Goal: Task Accomplishment & Management: Complete application form

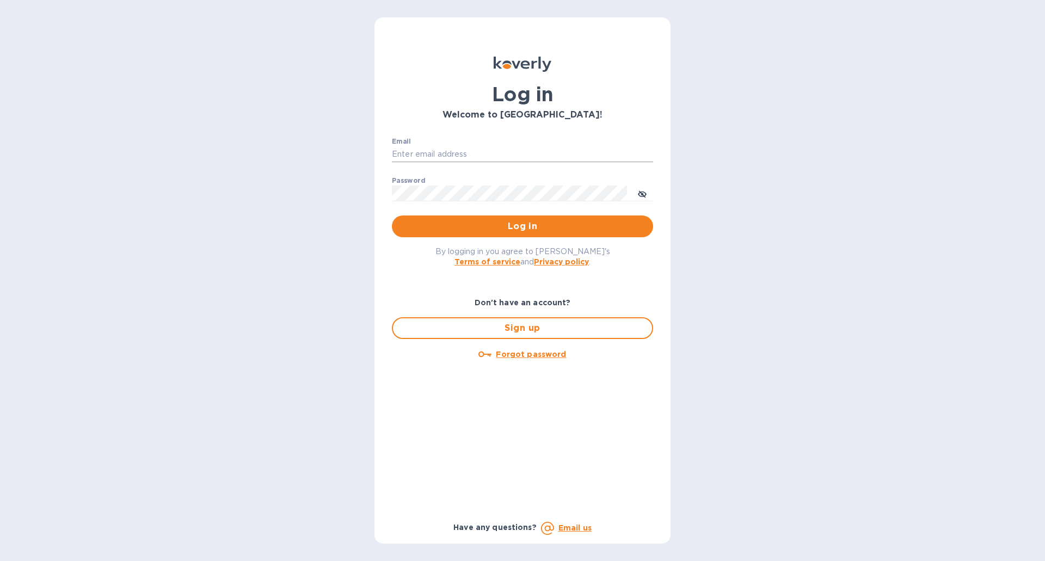
click at [467, 148] on input "Email" at bounding box center [522, 154] width 261 height 16
type input "[EMAIL_ADDRESS][DOMAIN_NAME]"
click at [392, 215] on button "Log in" at bounding box center [522, 226] width 261 height 22
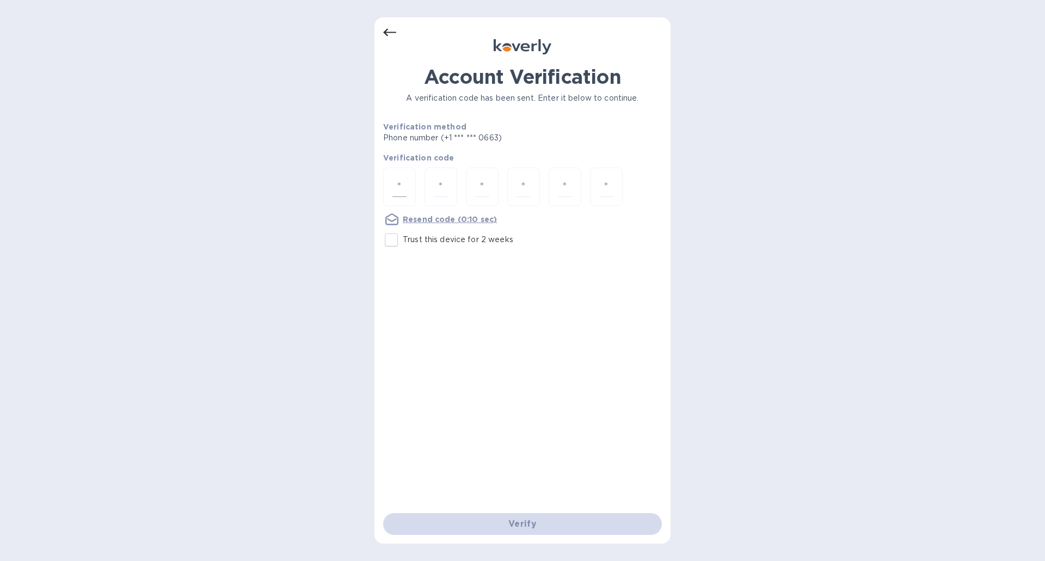
click at [398, 180] on input "number" at bounding box center [399, 187] width 14 height 20
type input "3"
type input "8"
type input "0"
type input "8"
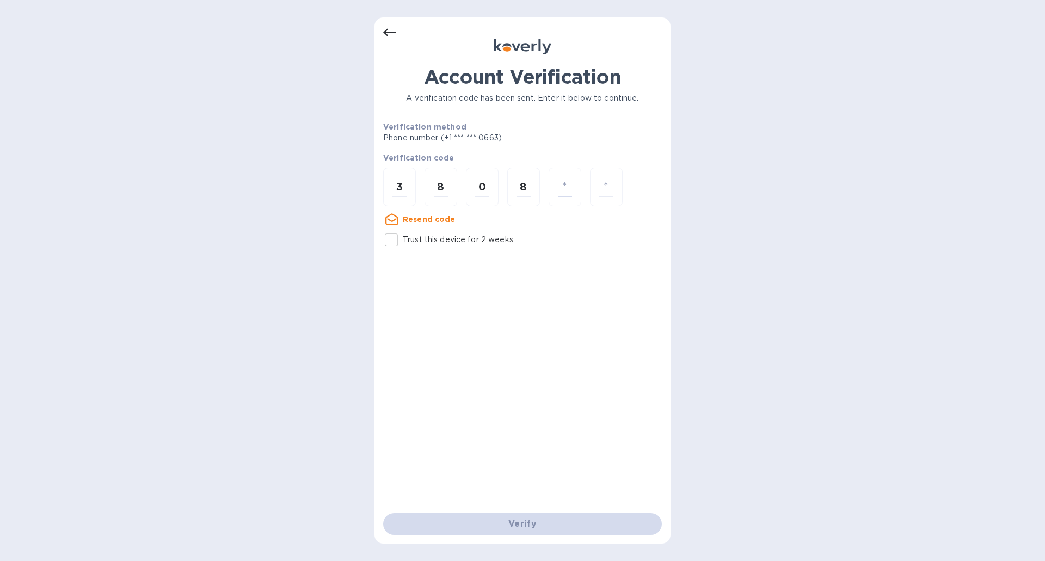
type input "4"
type input "1"
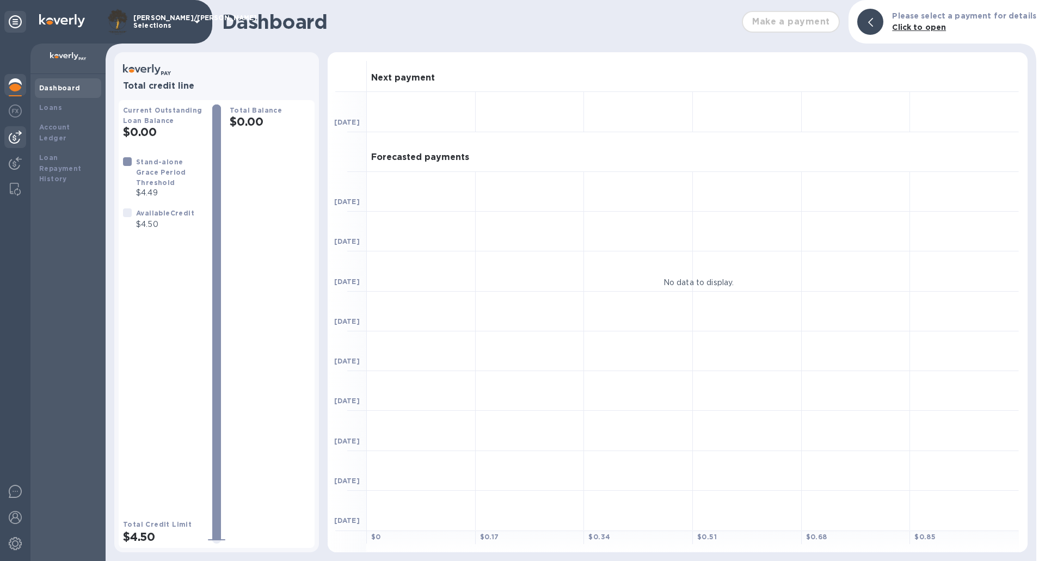
click at [15, 135] on img at bounding box center [15, 137] width 13 height 13
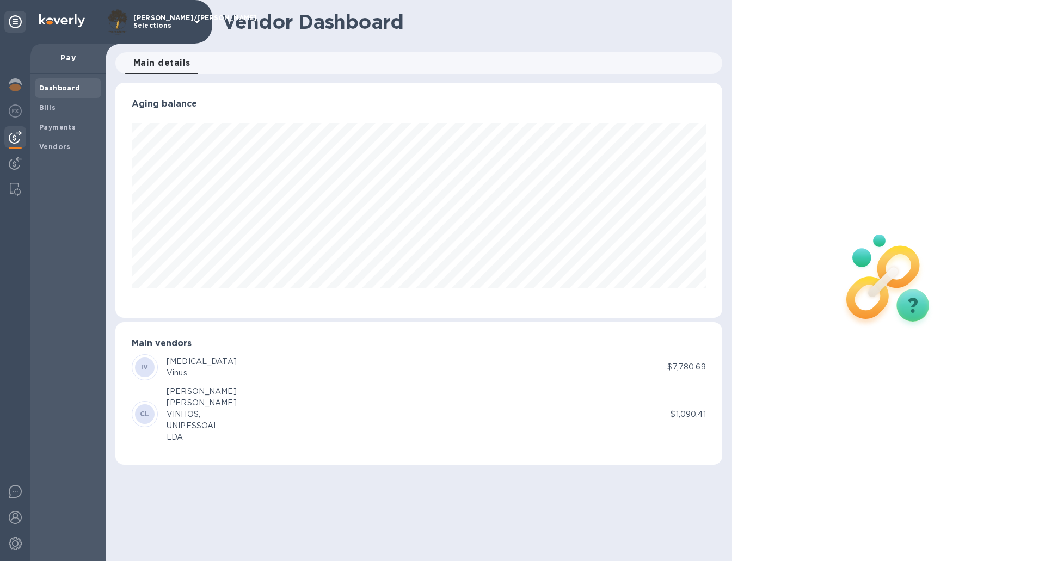
scroll to position [235, 606]
click at [50, 118] on div "Payments" at bounding box center [68, 128] width 66 height 20
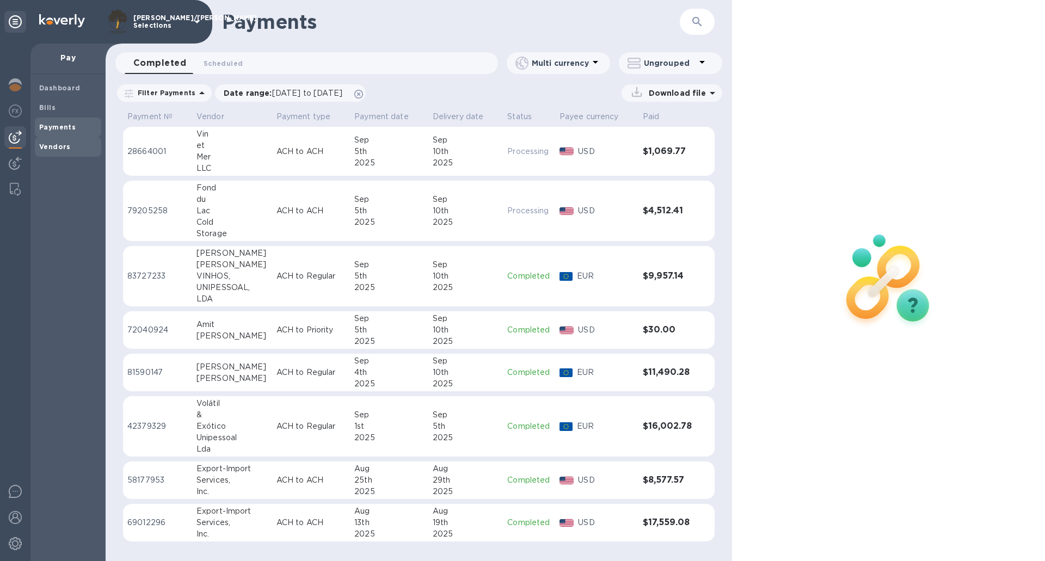
click at [60, 144] on b "Vendors" at bounding box center [55, 147] width 32 height 8
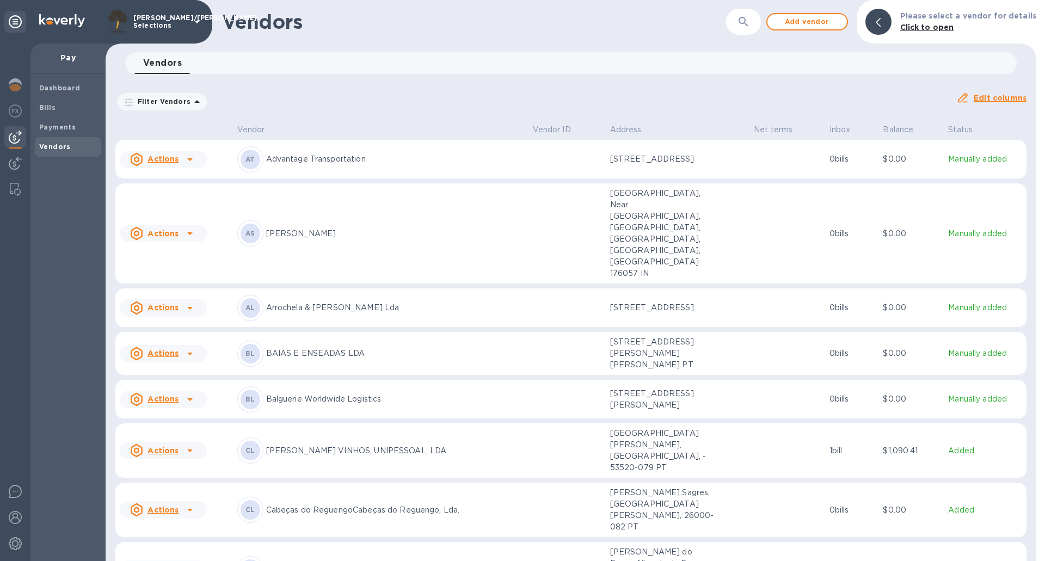
drag, startPoint x: 803, startPoint y: 19, endPoint x: 387, endPoint y: 150, distance: 435.6
click at [387, 150] on div "Vendors ​ Add vendor Please select a vendor for details Click to open Vendors 0…" at bounding box center [571, 280] width 931 height 561
click at [378, 158] on p "Advantage Transportation" at bounding box center [395, 158] width 258 height 11
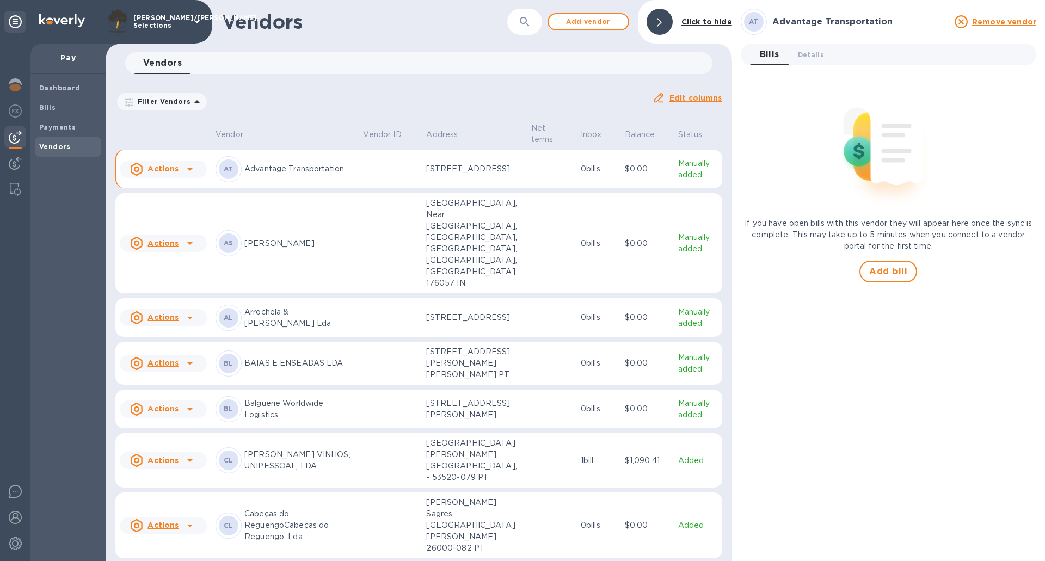
click at [288, 175] on p "Advantage Transportation" at bounding box center [299, 168] width 110 height 11
click at [814, 58] on span "Details 0" at bounding box center [811, 54] width 26 height 11
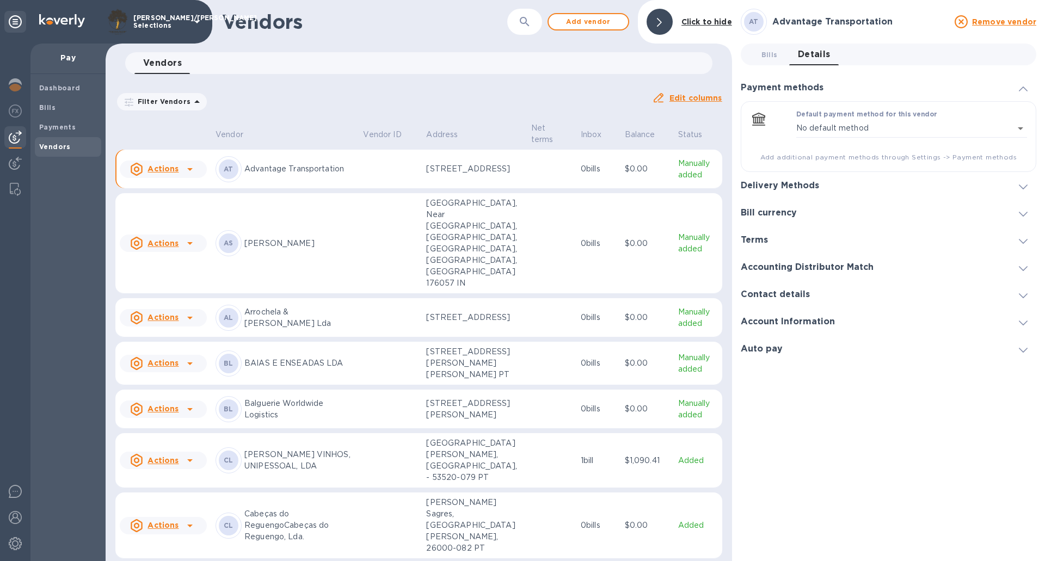
click at [275, 174] on p "Advantage Transportation" at bounding box center [299, 168] width 110 height 11
click at [287, 163] on div "AT Advantage Transportation" at bounding box center [284, 169] width 139 height 26
click at [282, 172] on p "Advantage Transportation" at bounding box center [299, 168] width 110 height 11
click at [67, 102] on span "Bills" at bounding box center [68, 107] width 58 height 11
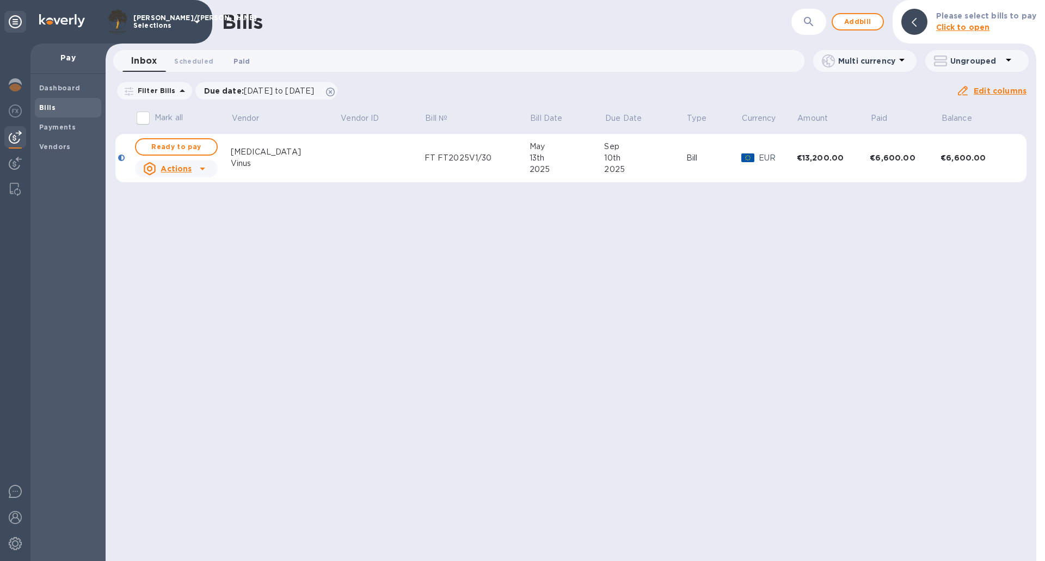
click at [238, 59] on span "Paid 0" at bounding box center [241, 61] width 16 height 11
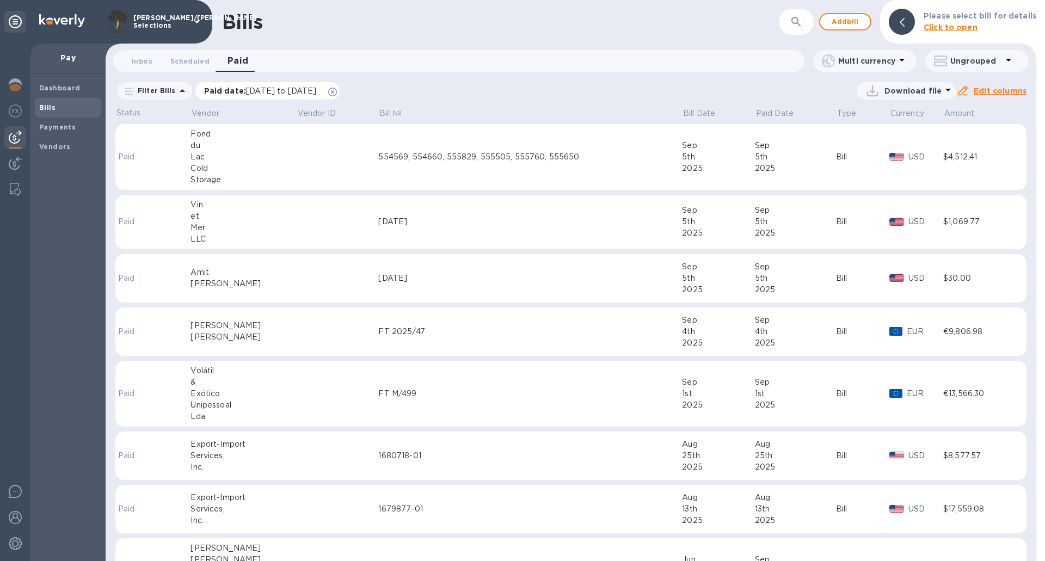
click at [337, 90] on icon at bounding box center [332, 92] width 9 height 9
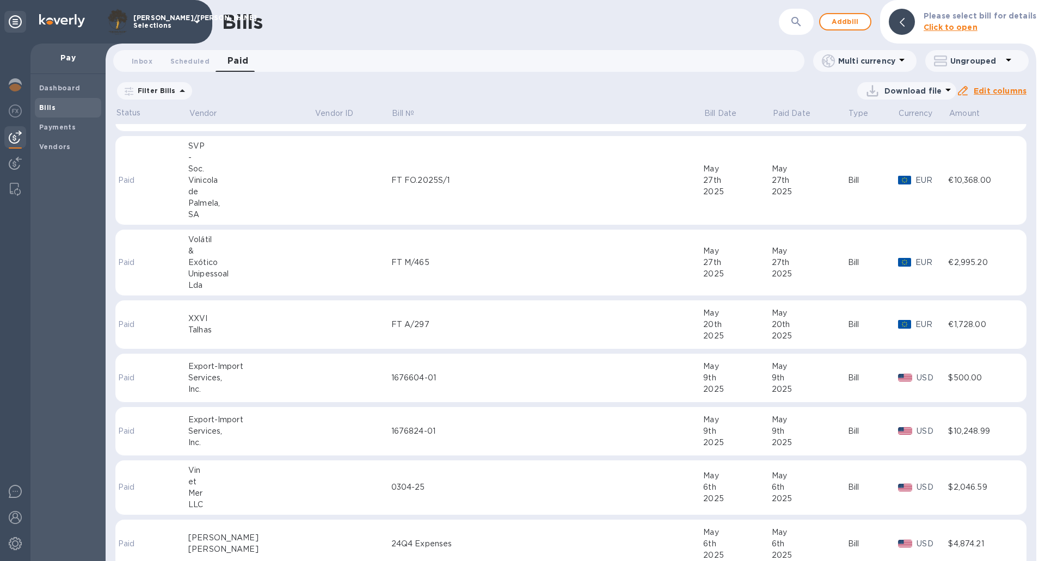
scroll to position [1681, 0]
click at [854, 28] on span "Add bill" at bounding box center [845, 21] width 33 height 13
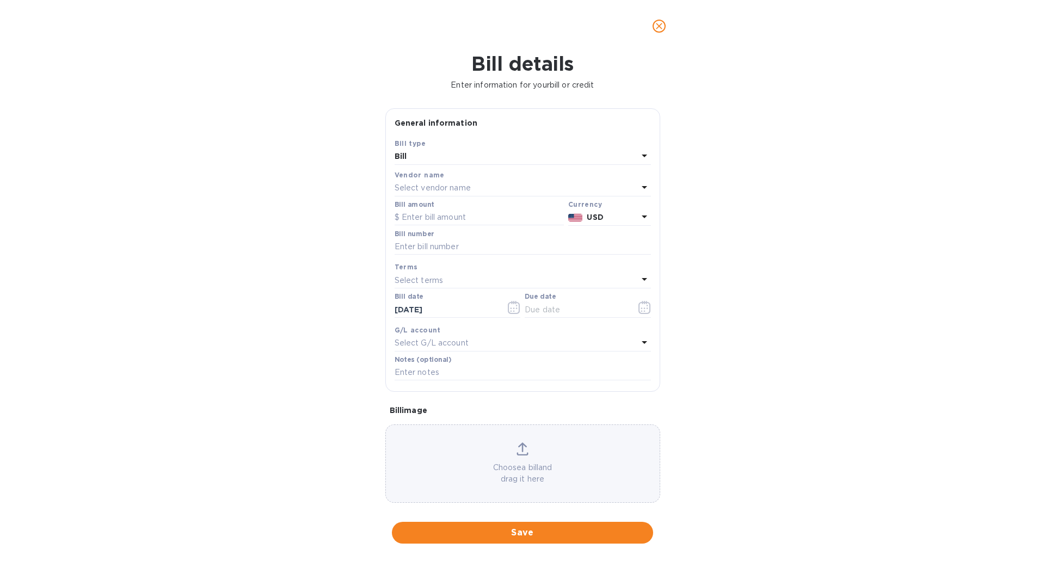
click at [412, 184] on p "Select vendor name" at bounding box center [433, 187] width 76 height 11
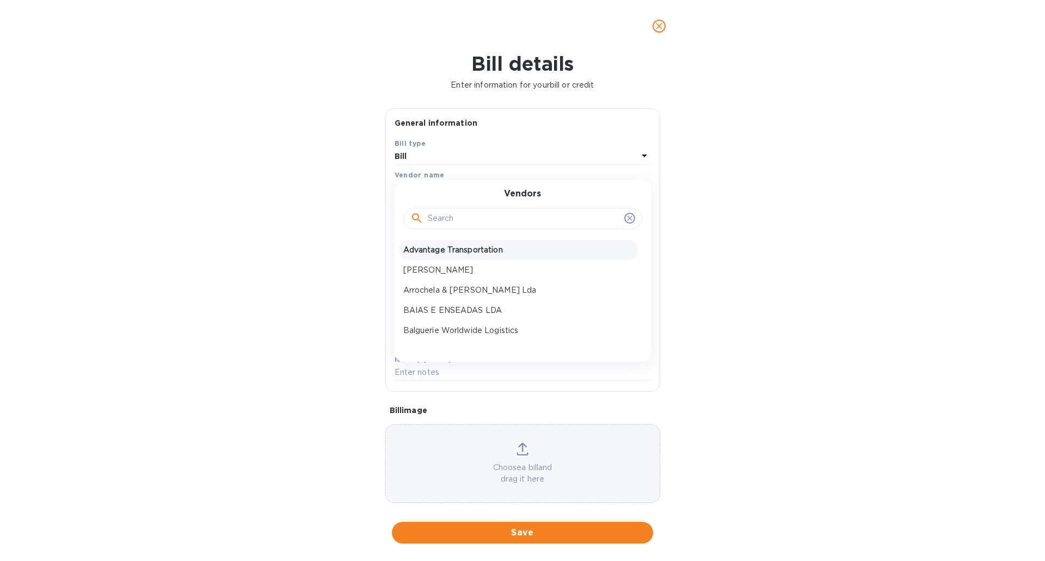
click at [486, 245] on p "Advantage Transportation" at bounding box center [518, 249] width 230 height 11
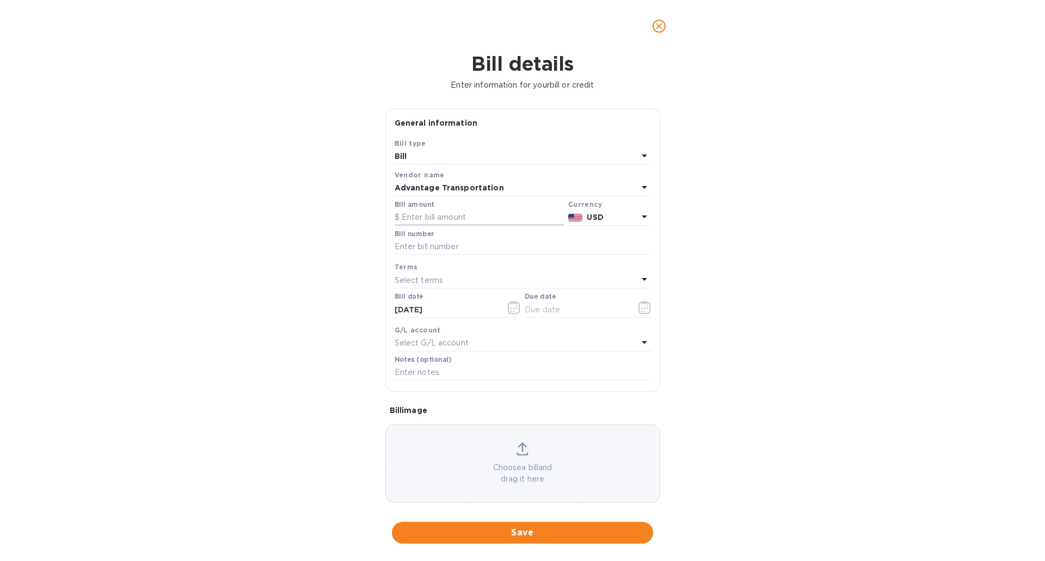
click at [469, 215] on input "text" at bounding box center [479, 218] width 169 height 16
type input "1,541.28"
click at [471, 245] on input "text" at bounding box center [523, 247] width 256 height 16
type input "PB703512, PB704407, PB706532"
click at [595, 275] on div "Select terms" at bounding box center [516, 280] width 243 height 15
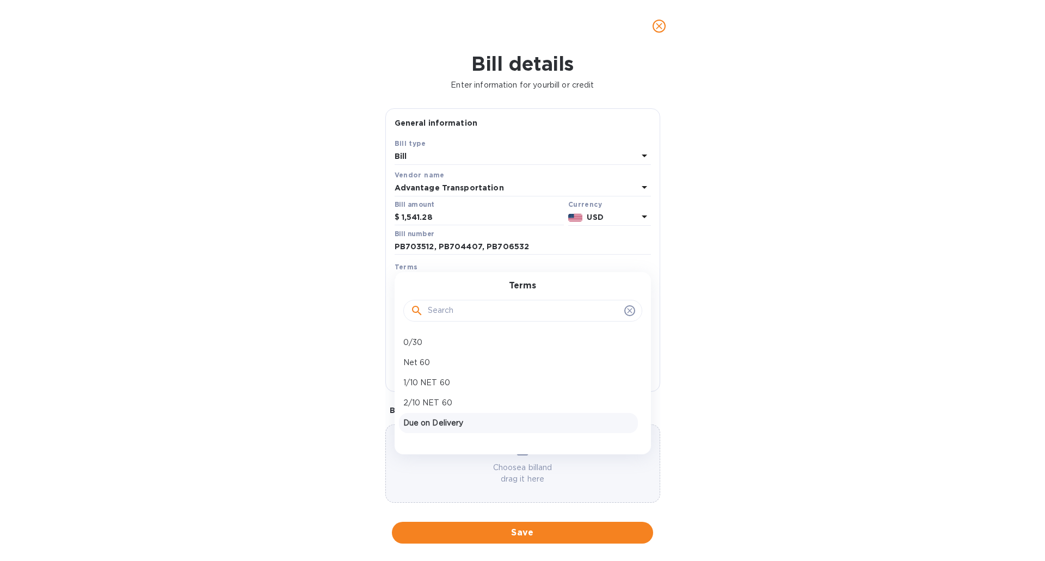
click at [517, 420] on p "Due on Delivery" at bounding box center [518, 422] width 230 height 11
type input "[DATE]"
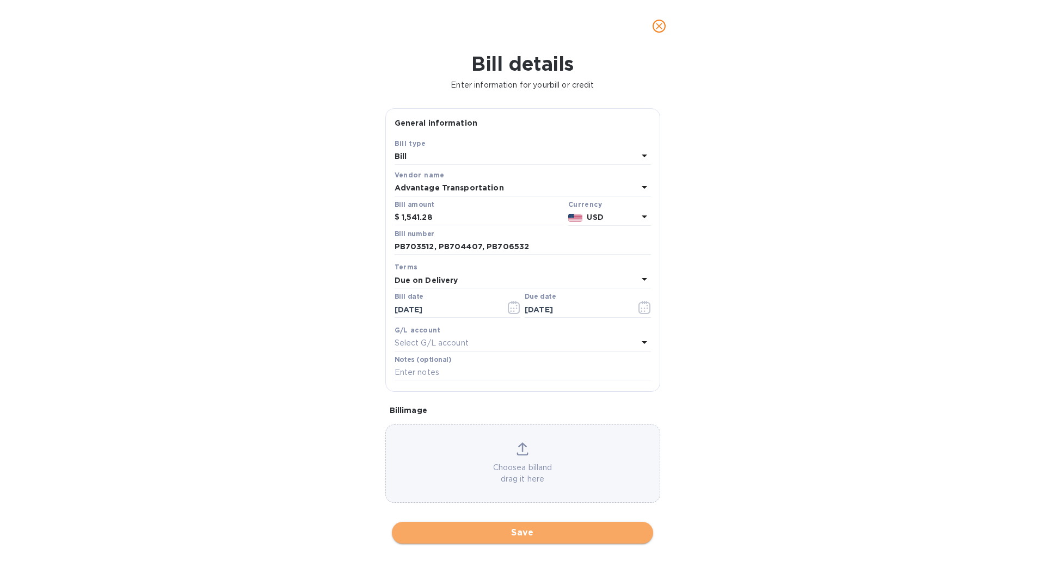
click at [551, 533] on span "Save" at bounding box center [523, 532] width 244 height 13
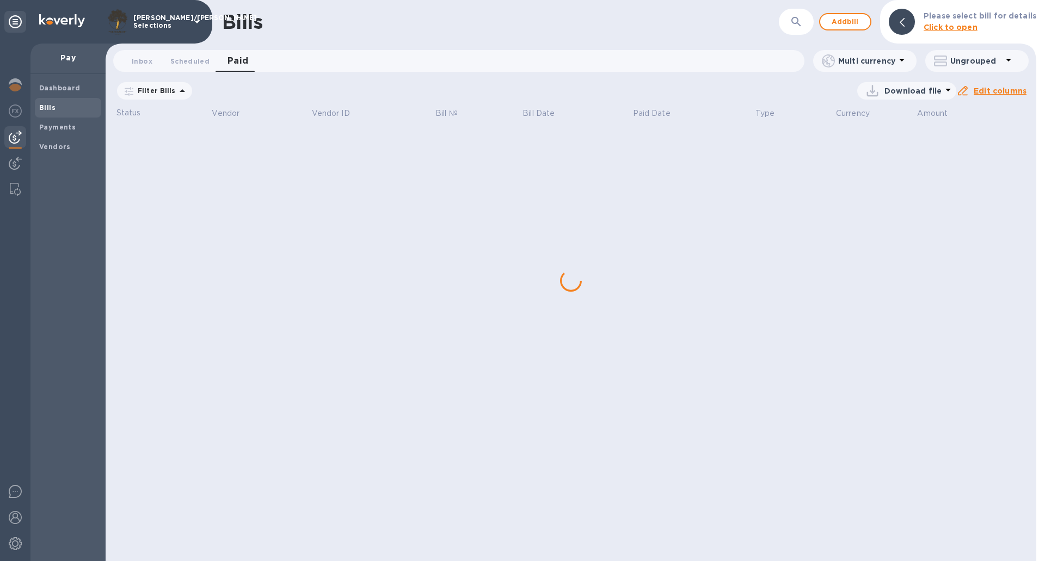
scroll to position [0, 0]
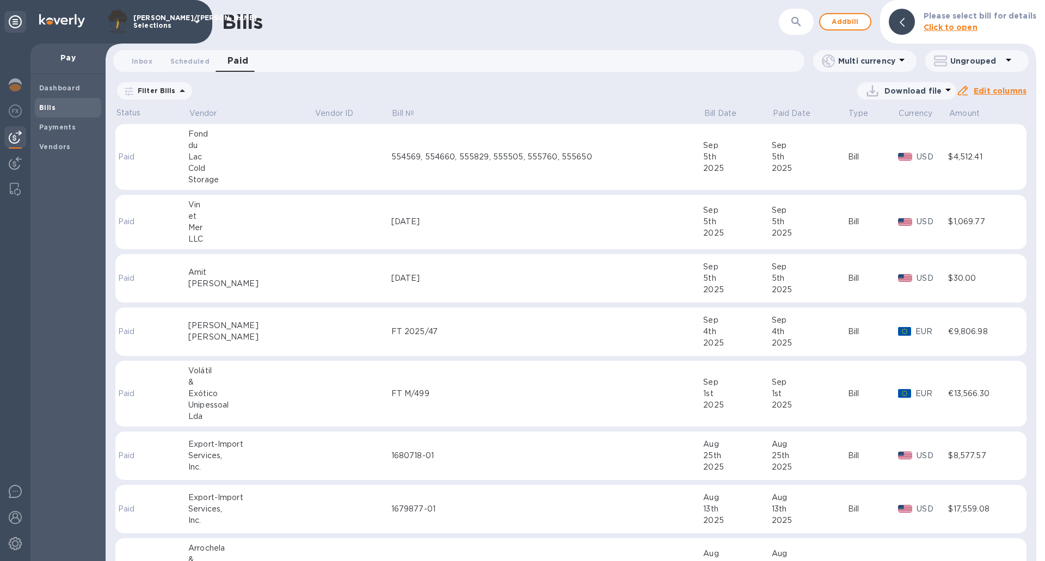
click at [66, 107] on span "Bills" at bounding box center [68, 107] width 58 height 11
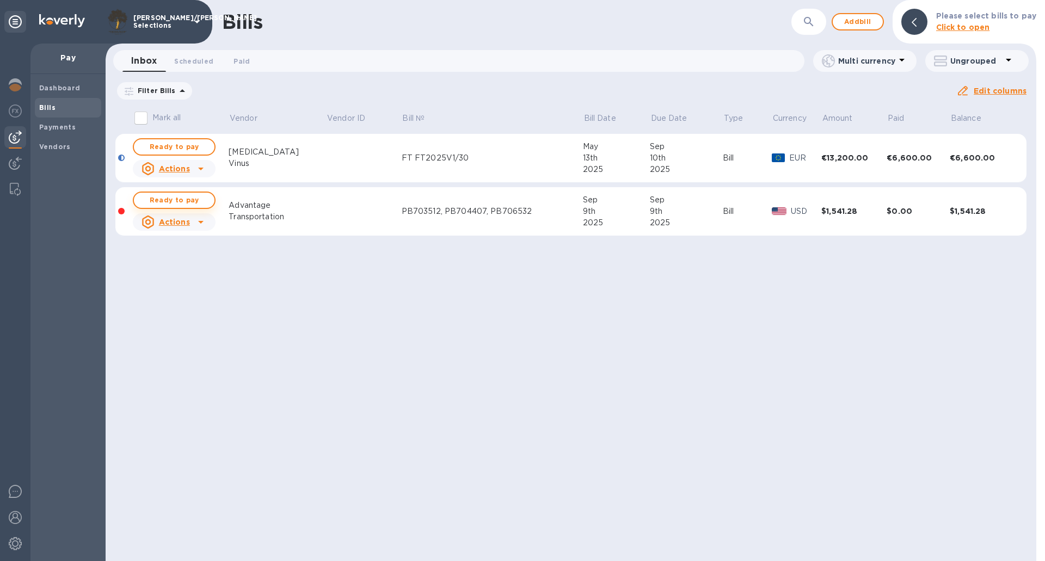
click at [187, 201] on span "Ready to pay" at bounding box center [174, 200] width 63 height 13
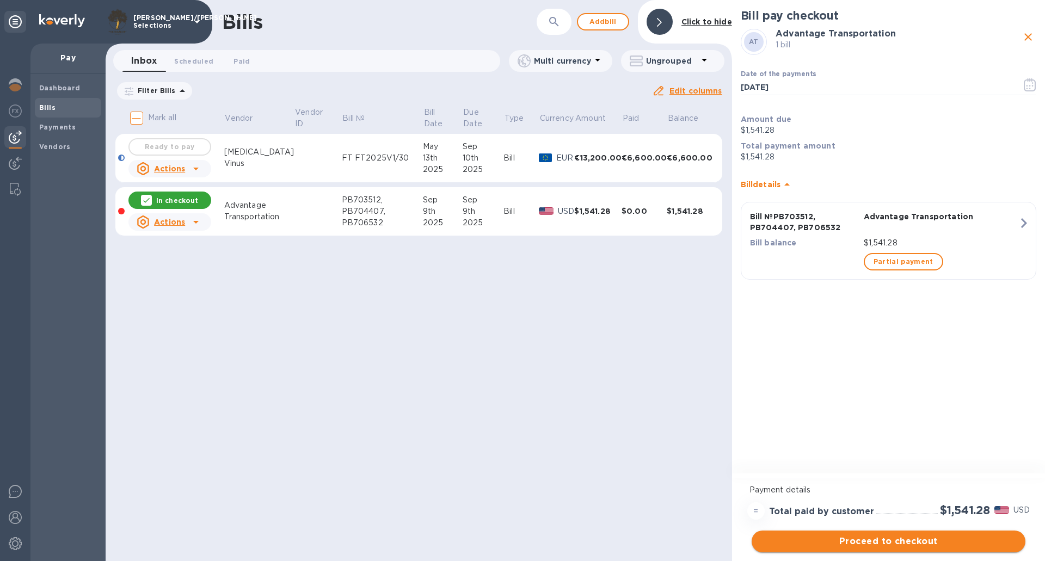
click at [886, 543] on span "Proceed to checkout" at bounding box center [888, 541] width 256 height 13
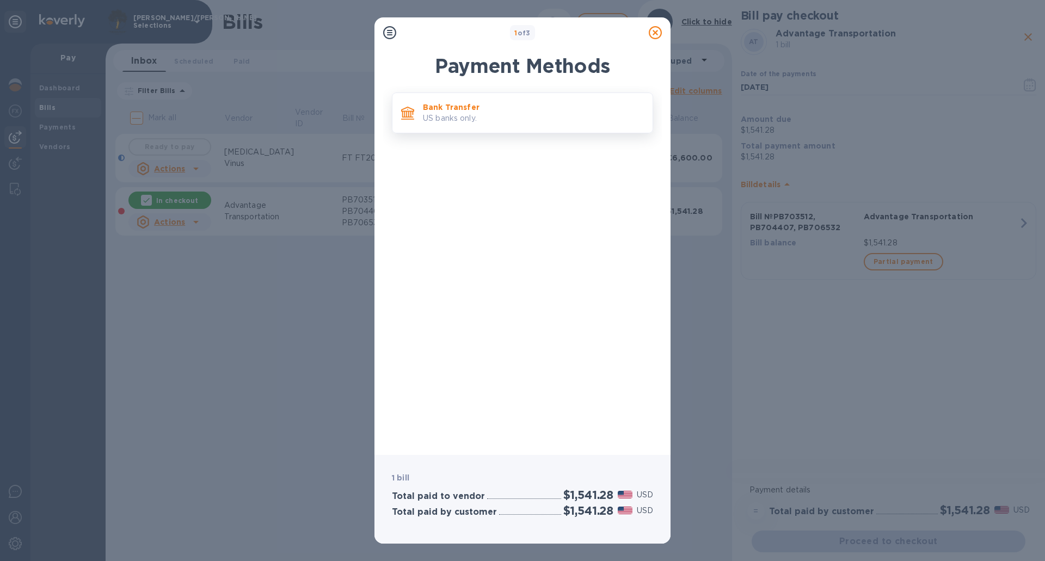
click at [418, 110] on div "Bank Transfer US banks only." at bounding box center [533, 112] width 230 height 31
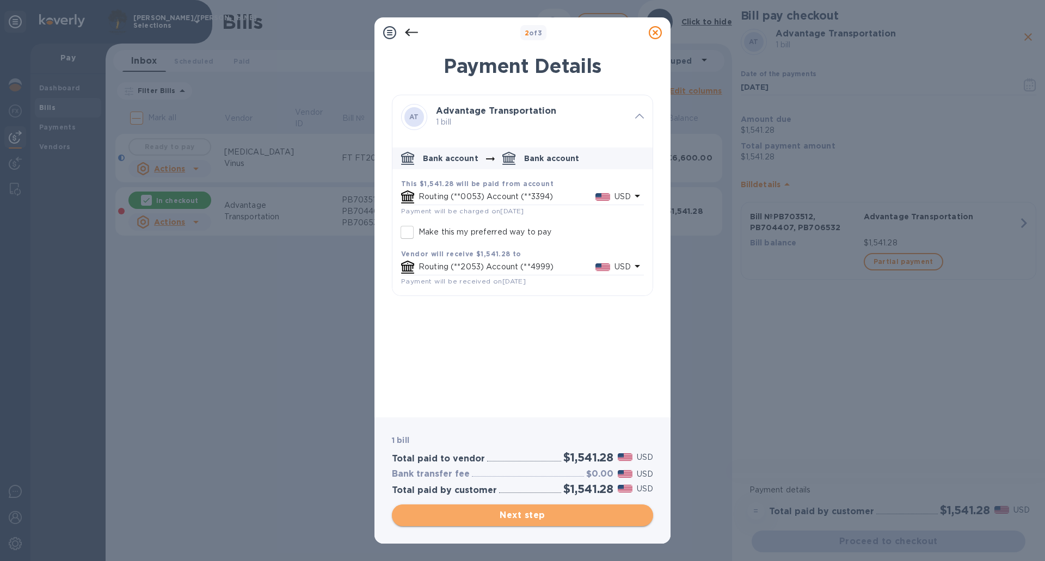
click at [545, 520] on span "Next step" at bounding box center [523, 515] width 244 height 13
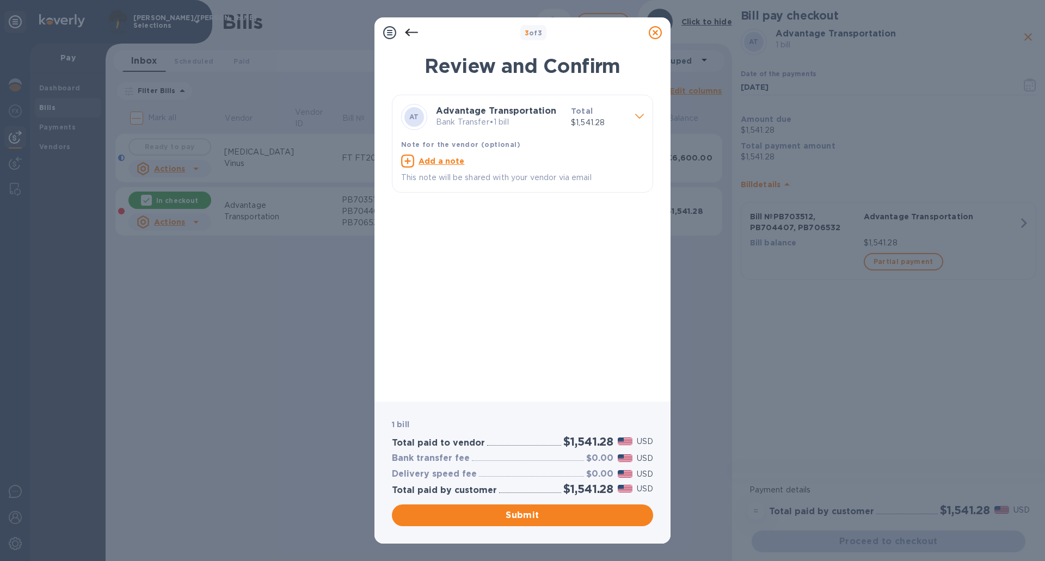
click at [440, 162] on u "Add a note" at bounding box center [441, 161] width 46 height 9
click at [512, 514] on span "Submit" at bounding box center [523, 515] width 244 height 13
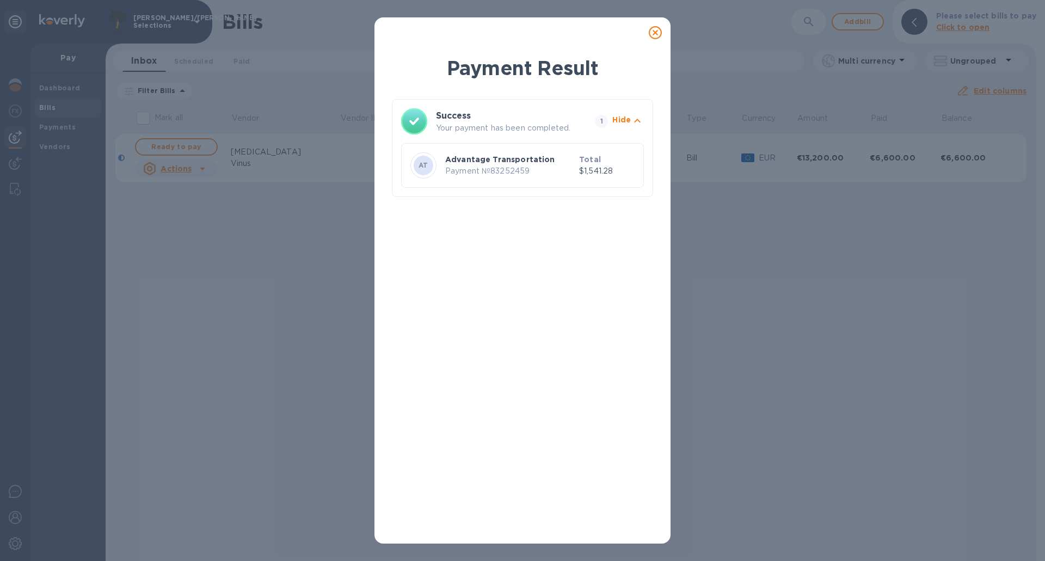
click at [338, 219] on div "Payment Result Success Your payment has been completed. 1 Hide AT Advantage Tra…" at bounding box center [522, 280] width 1045 height 561
click at [659, 38] on icon at bounding box center [655, 32] width 13 height 13
